Goal: Transaction & Acquisition: Purchase product/service

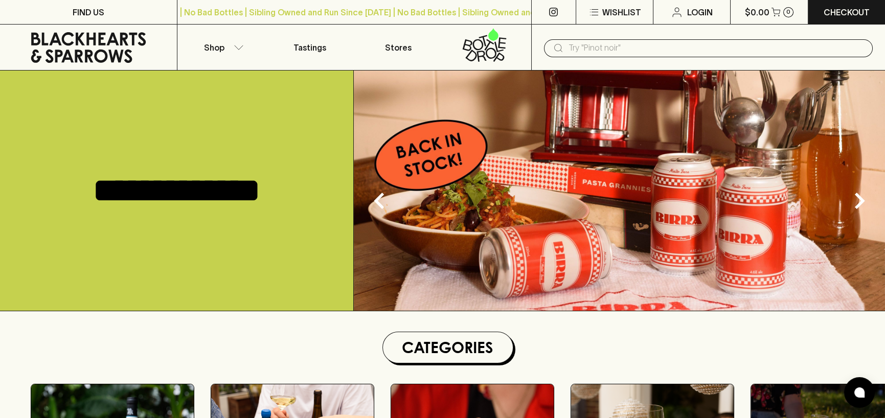
click at [667, 47] on input "text" at bounding box center [717, 48] width 296 height 16
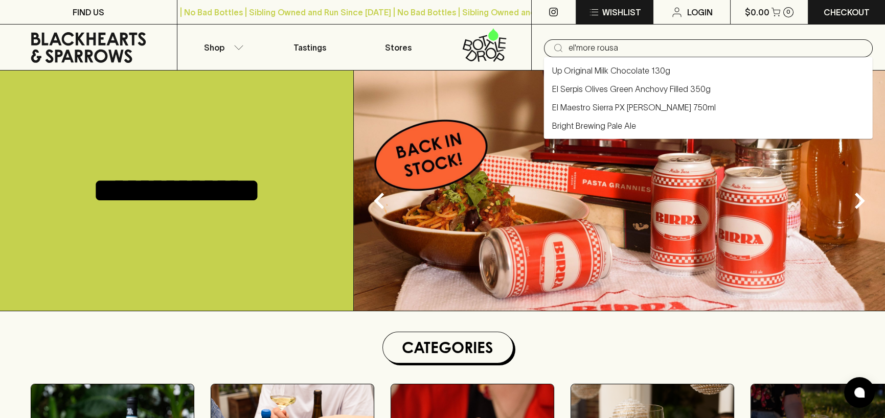
type input "el'more rousa"
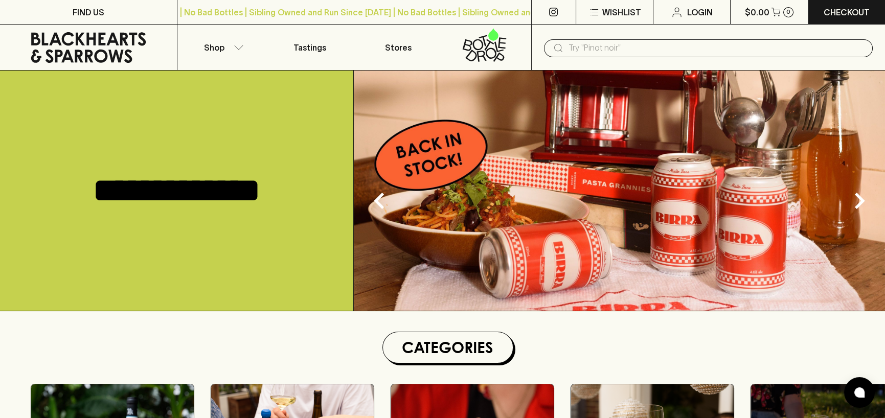
click at [637, 46] on input "text" at bounding box center [717, 48] width 296 height 16
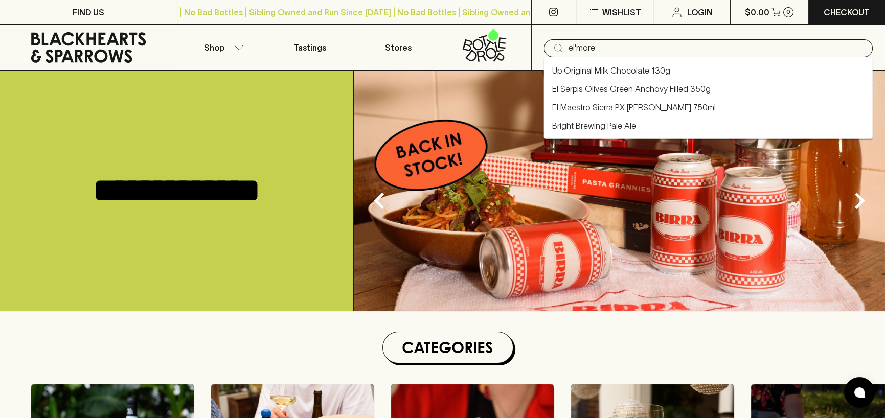
paste input "roussanne"
type input "el'more roussanne"
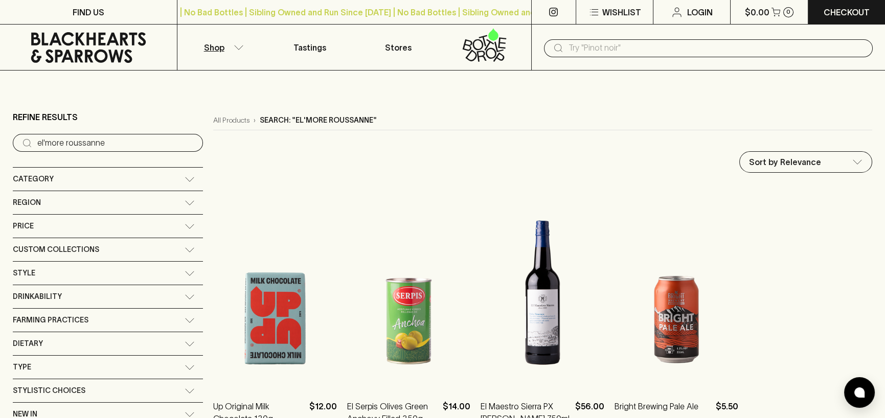
click at [646, 47] on input "text" at bounding box center [717, 48] width 296 height 16
